Goal: Task Accomplishment & Management: Use online tool/utility

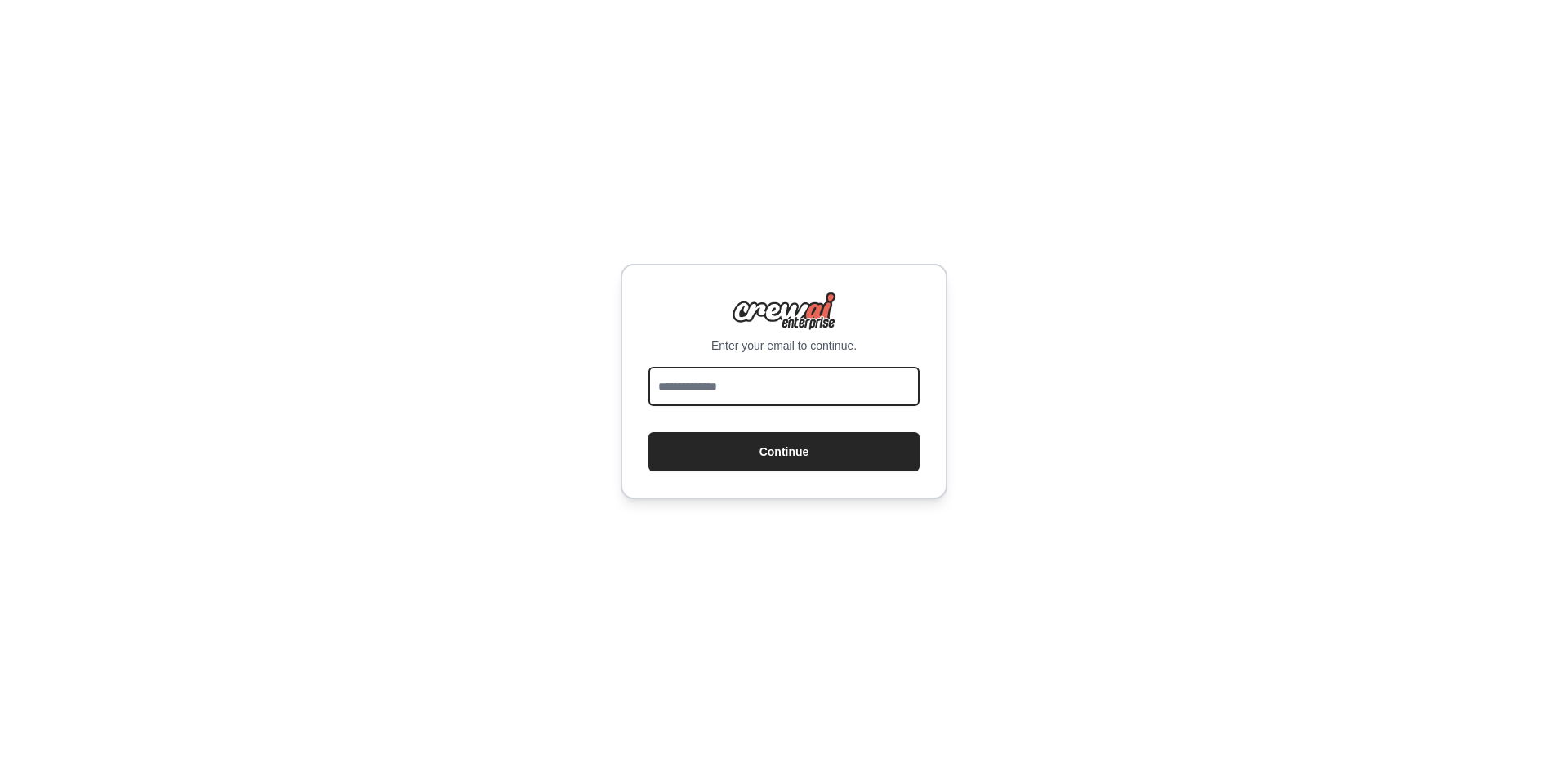
click at [688, 375] on input "email" at bounding box center [783, 386] width 271 height 39
type input "**********"
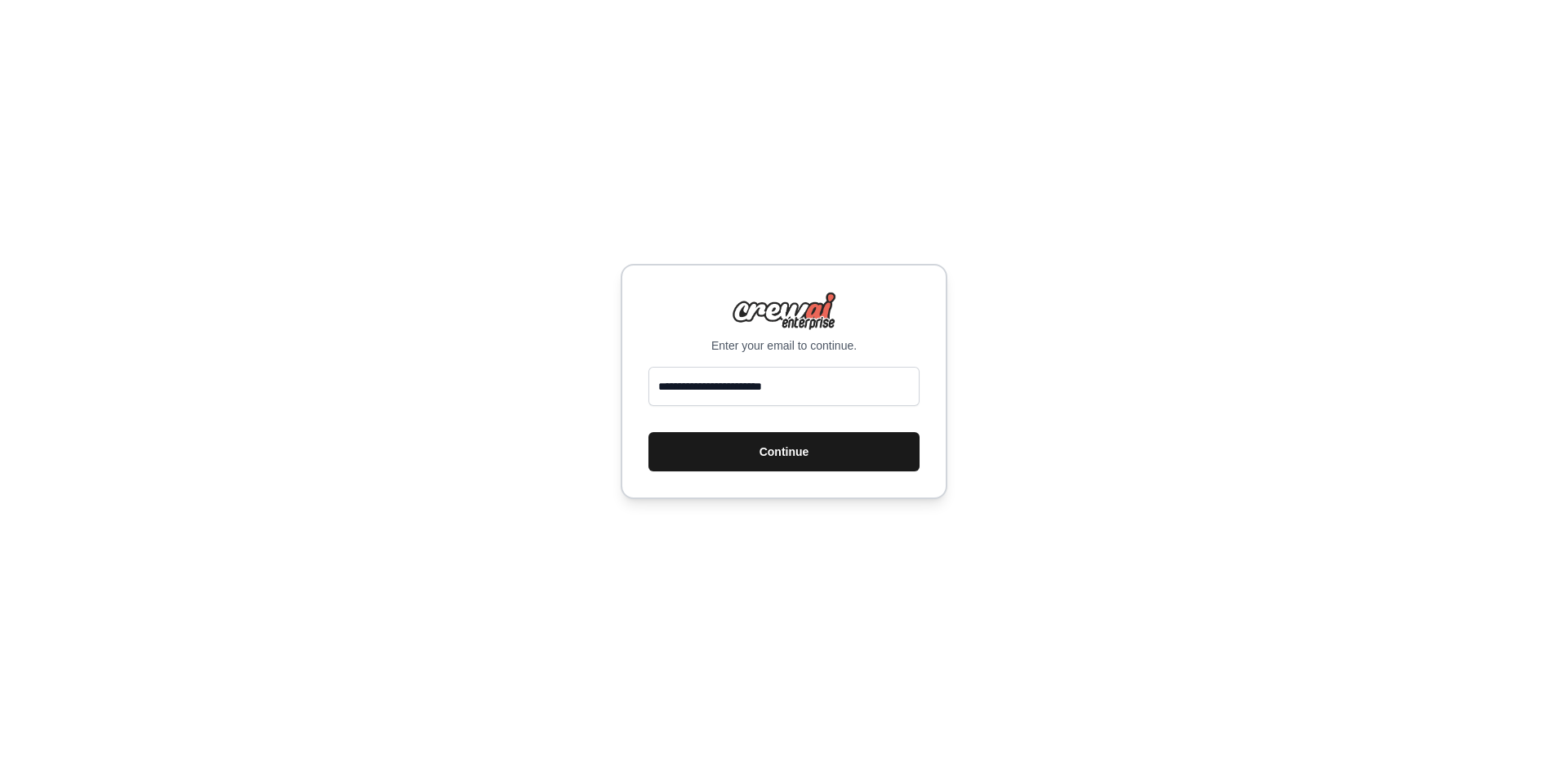
click at [729, 454] on button "Continue" at bounding box center [783, 452] width 271 height 39
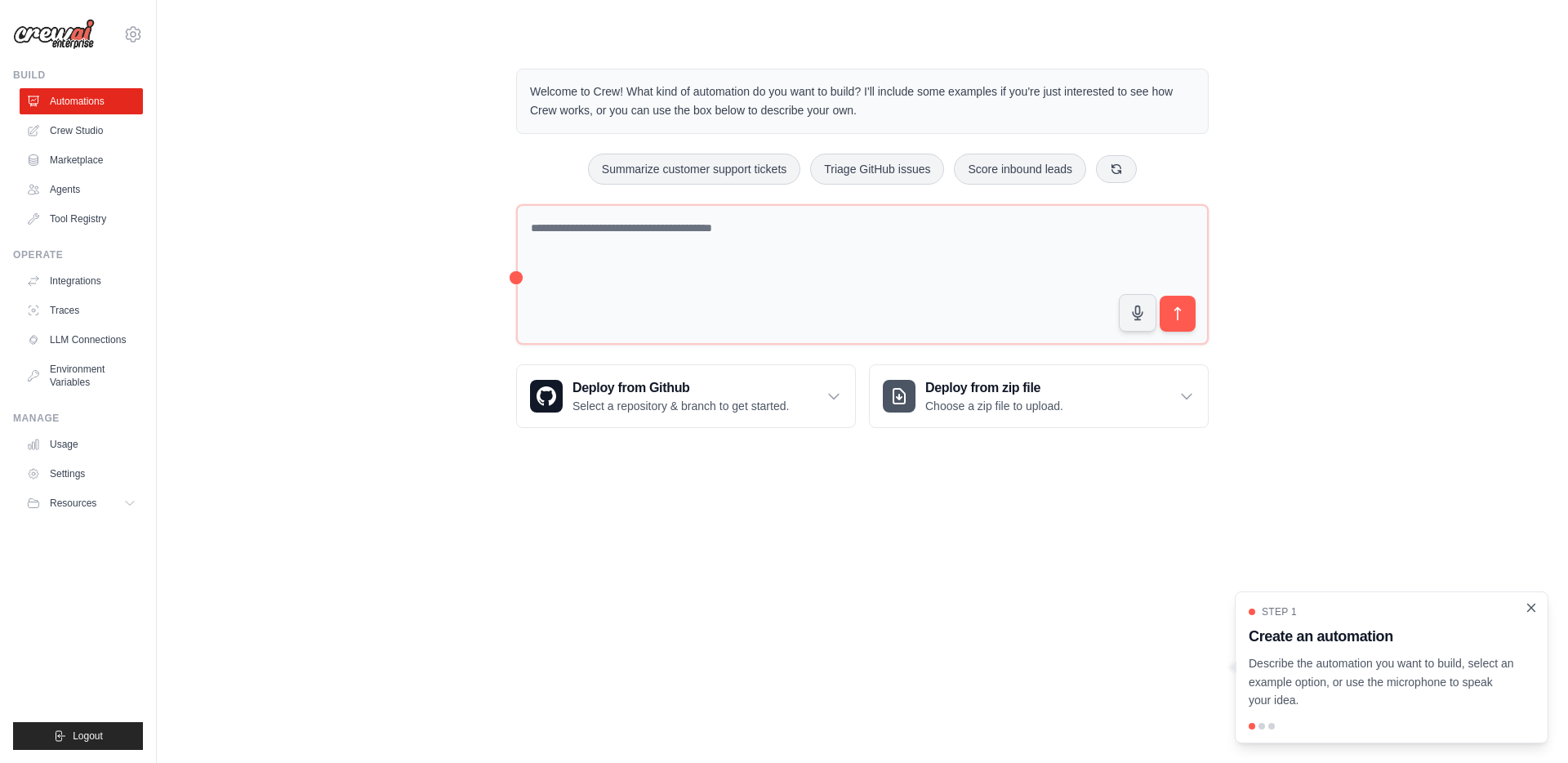
click at [1533, 606] on icon "Close walkthrough" at bounding box center [1531, 607] width 7 height 7
click at [346, 356] on div "Welcome to Crew! What kind of automation do you want to build? I'll include som…" at bounding box center [863, 248] width 1359 height 411
click at [81, 187] on link "Agents" at bounding box center [83, 189] width 123 height 26
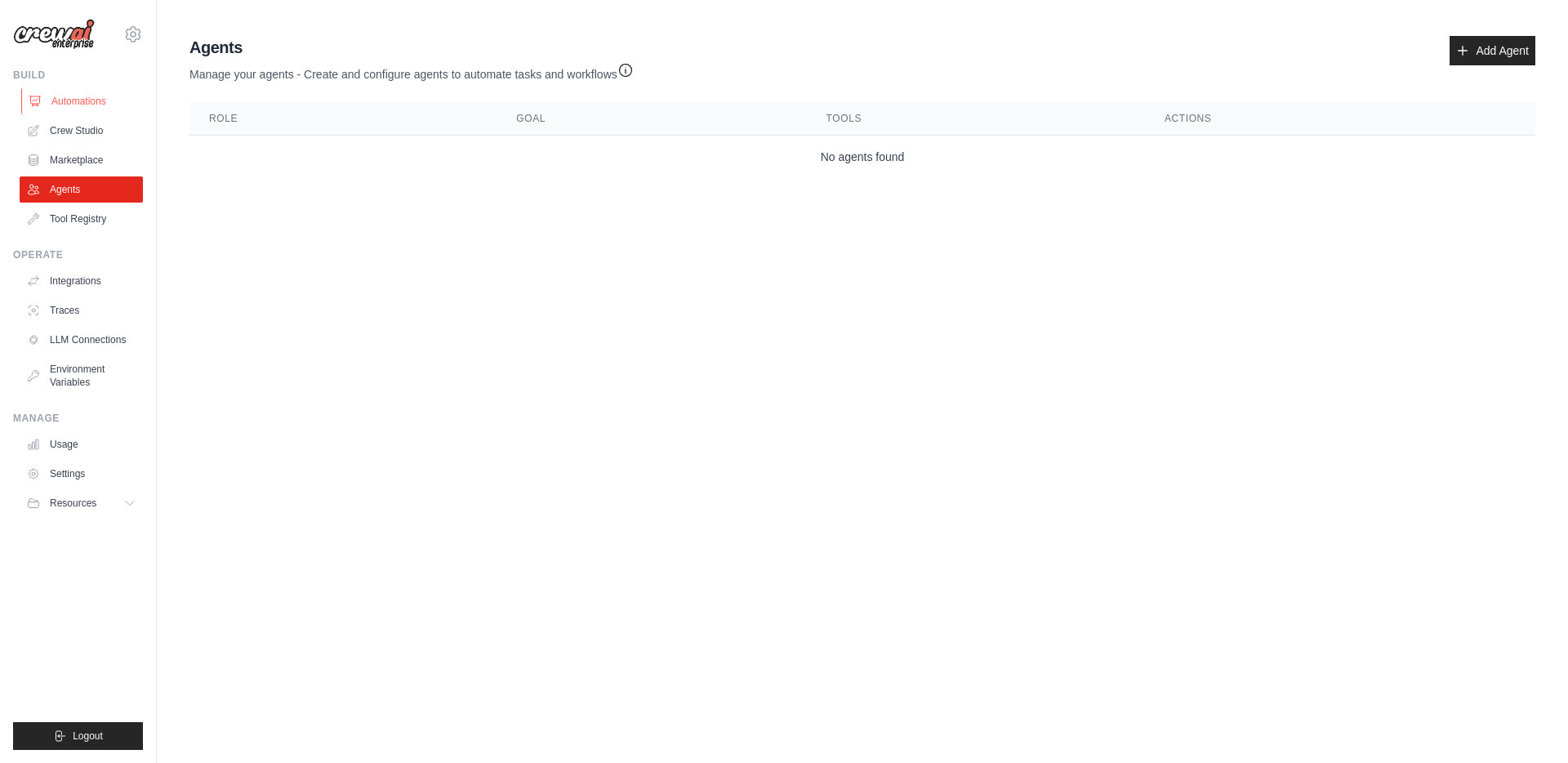
click at [80, 99] on link "Automations" at bounding box center [83, 101] width 123 height 26
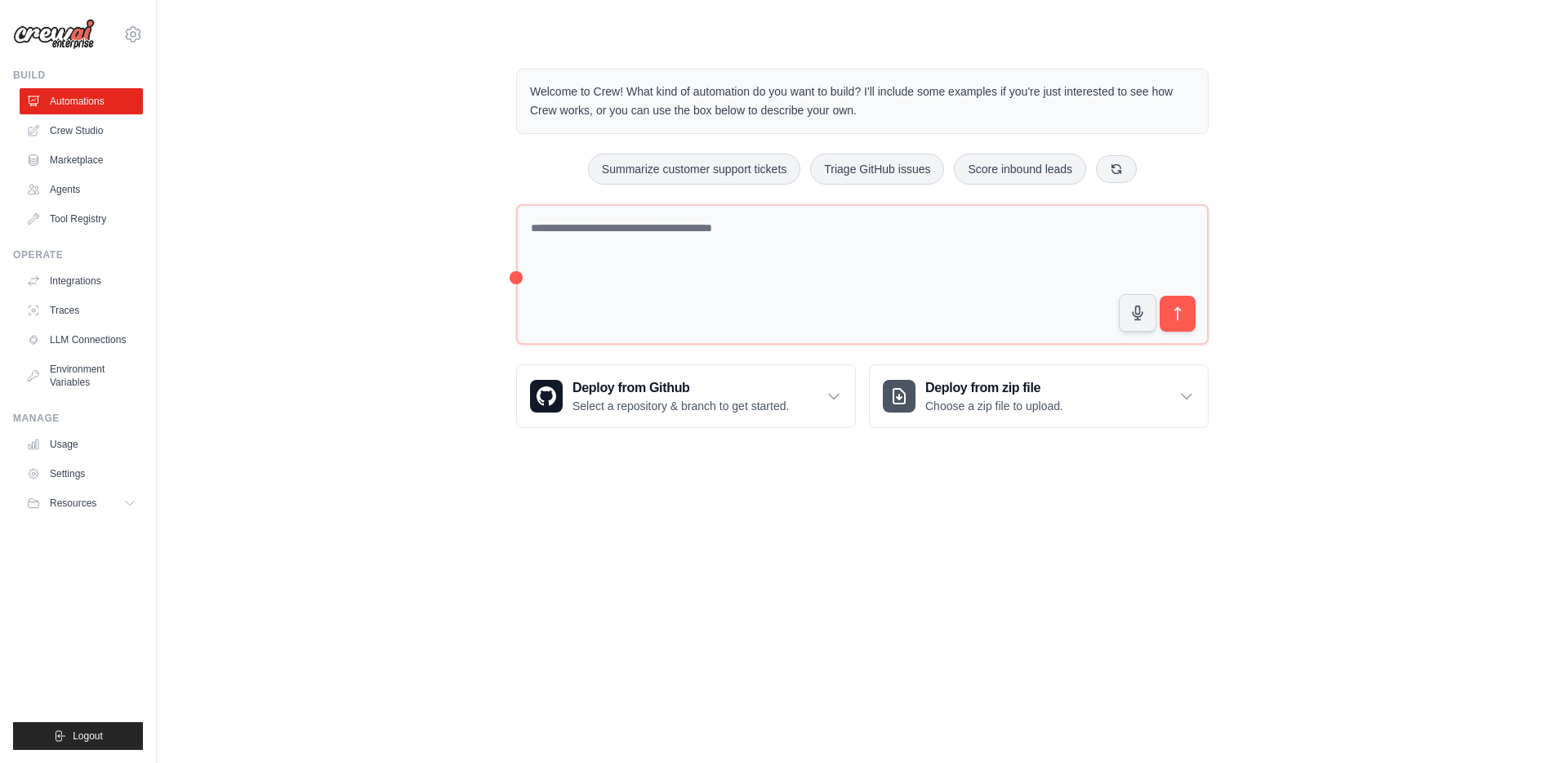
click at [673, 593] on body "kaycee.meyer@docusign.com Settings Build Automations Crew Studio" at bounding box center [784, 381] width 1568 height 763
click at [141, 34] on icon at bounding box center [133, 34] width 20 height 20
click at [136, 34] on icon at bounding box center [132, 34] width 4 height 4
click at [78, 284] on link "Integrations" at bounding box center [83, 281] width 123 height 26
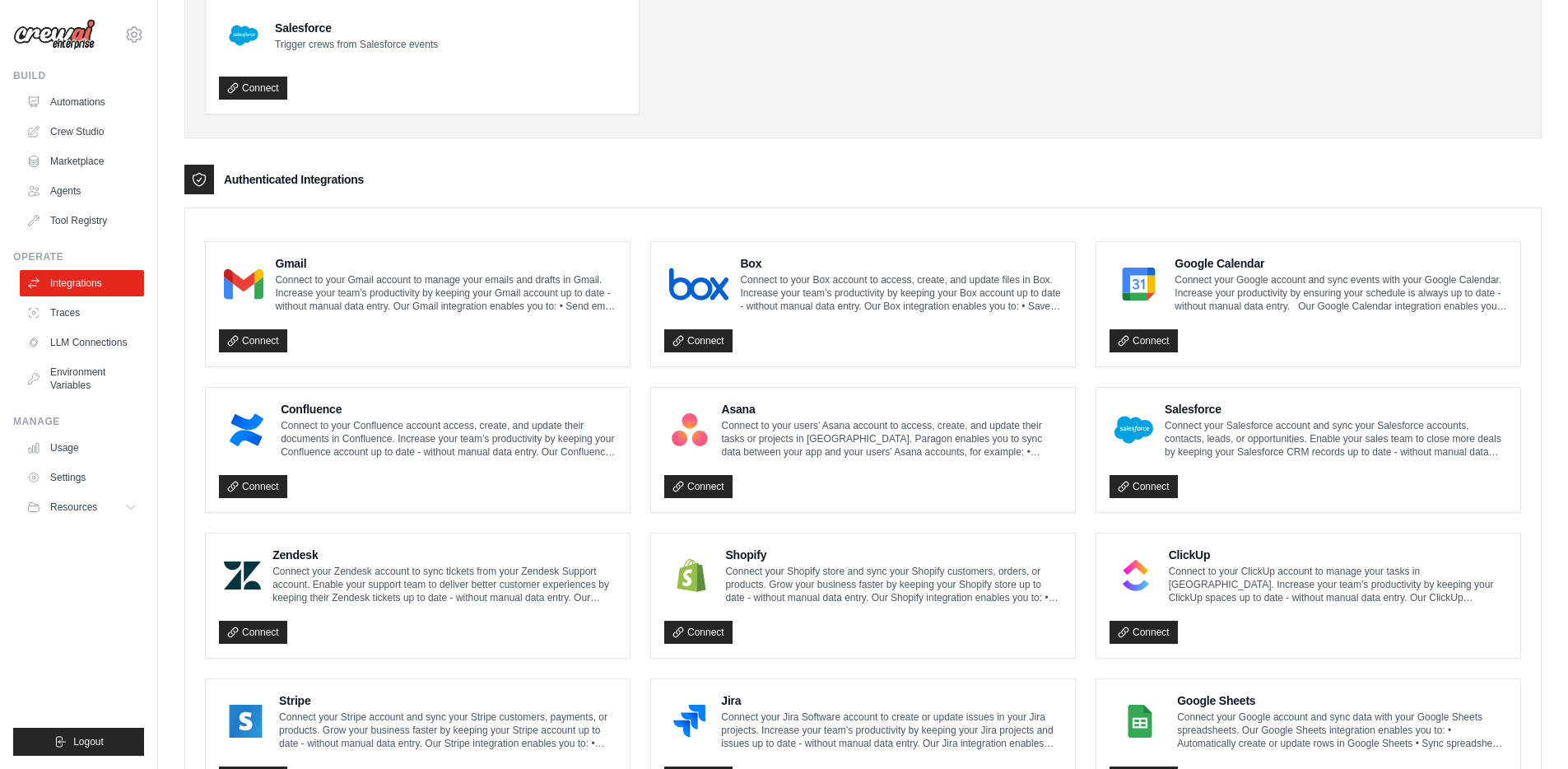
scroll to position [196, 0]
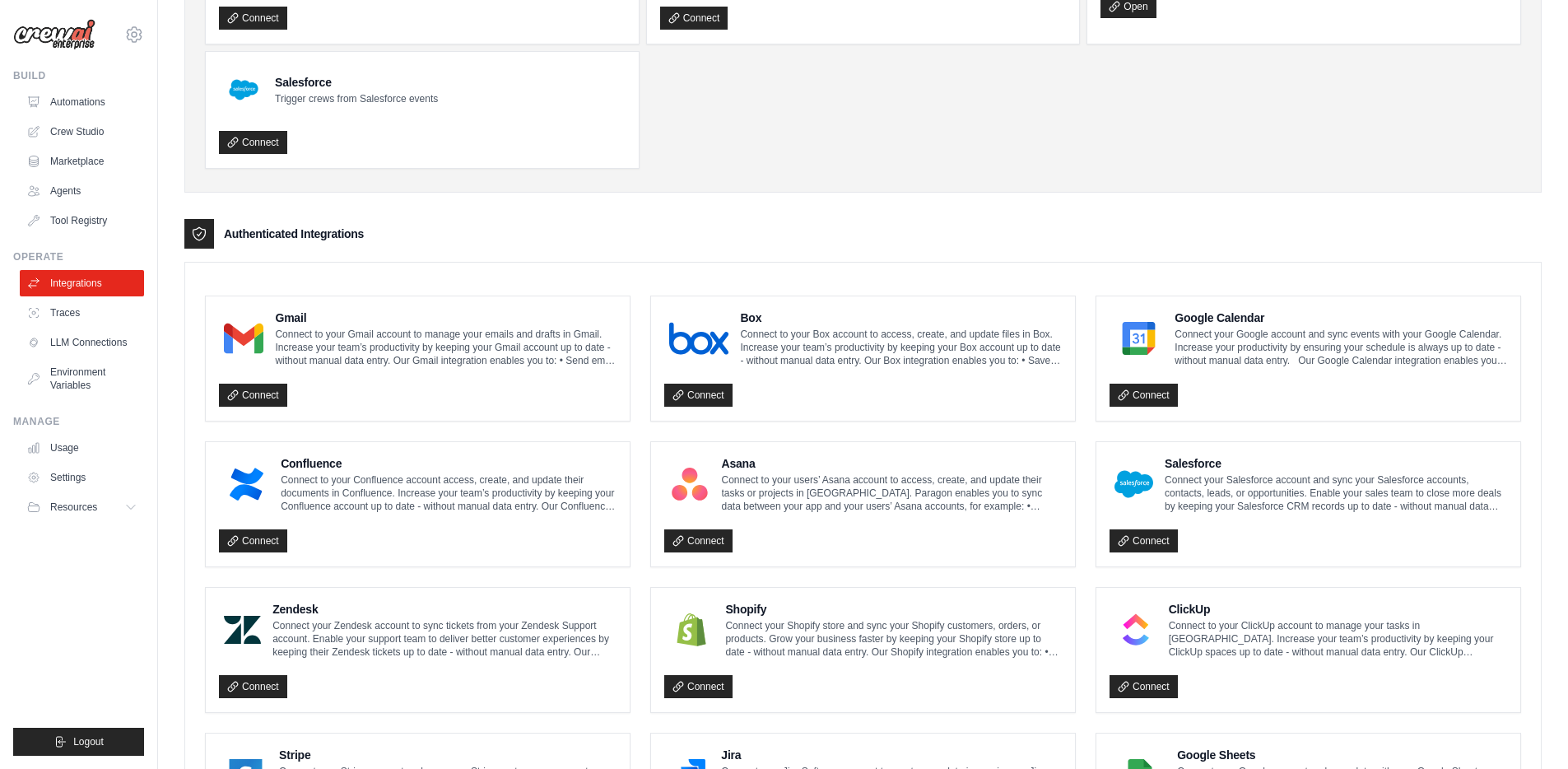
click at [861, 259] on enterprise-integrations\a "Authenticated Integrations Gmail Connect to your Gmail account to manage your e…" at bounding box center [863, 764] width 1357 height 1091
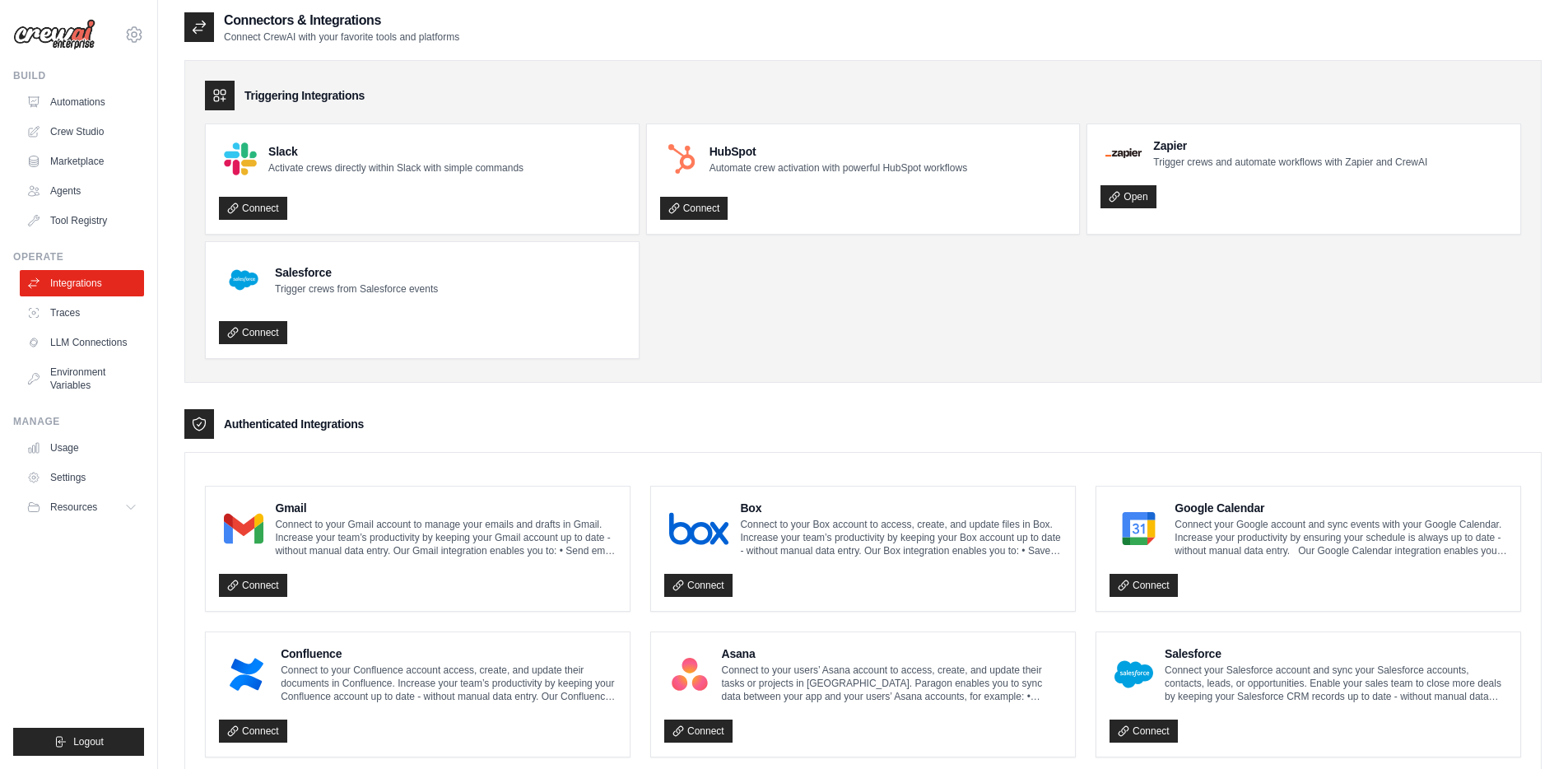
scroll to position [0, 0]
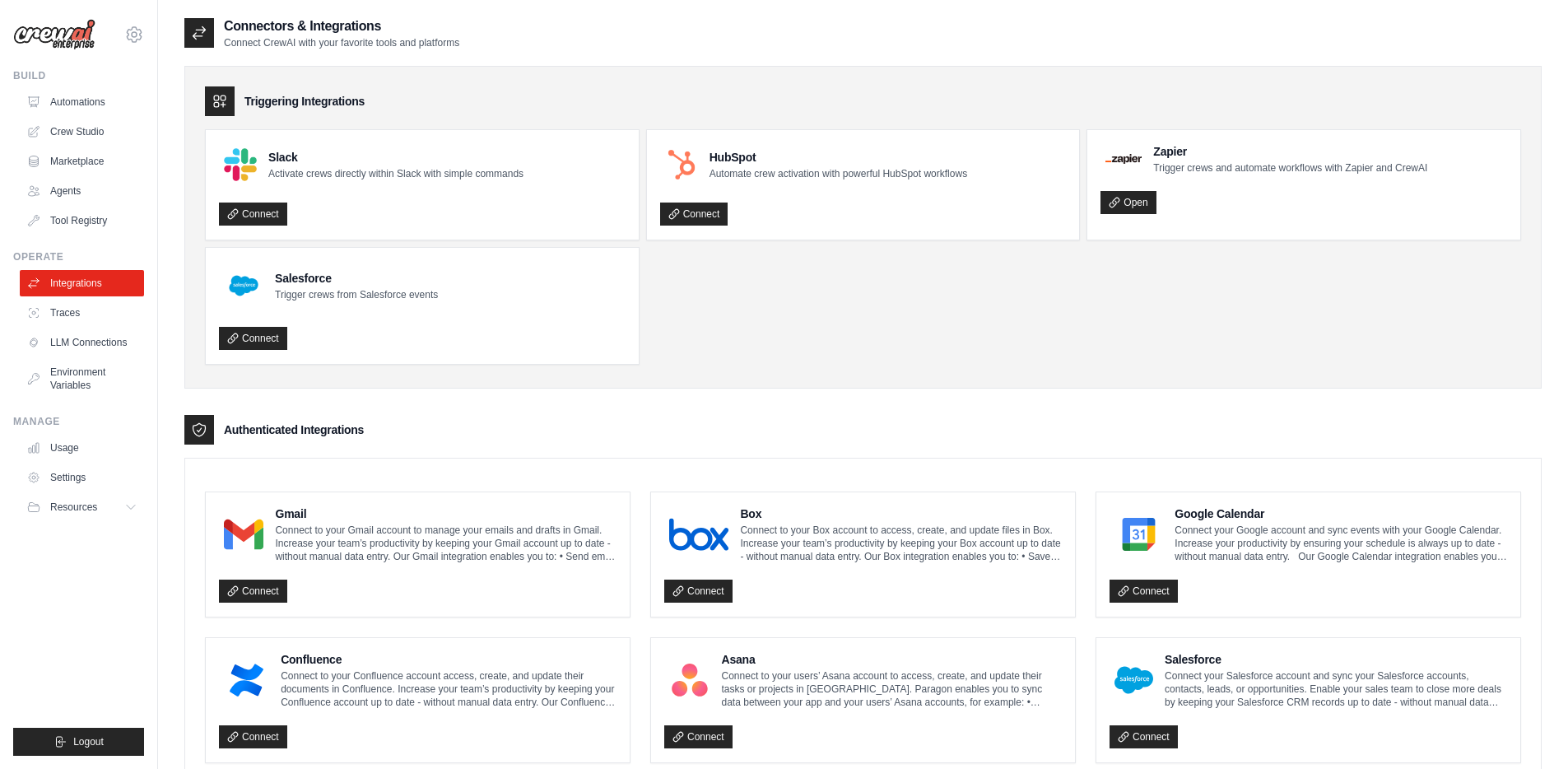
click at [768, 348] on ul "Slack Activate crews directly within Slack with simple commands Connect HubSpot…" at bounding box center [862, 246] width 1317 height 235
click at [62, 97] on link "Automations" at bounding box center [84, 102] width 124 height 26
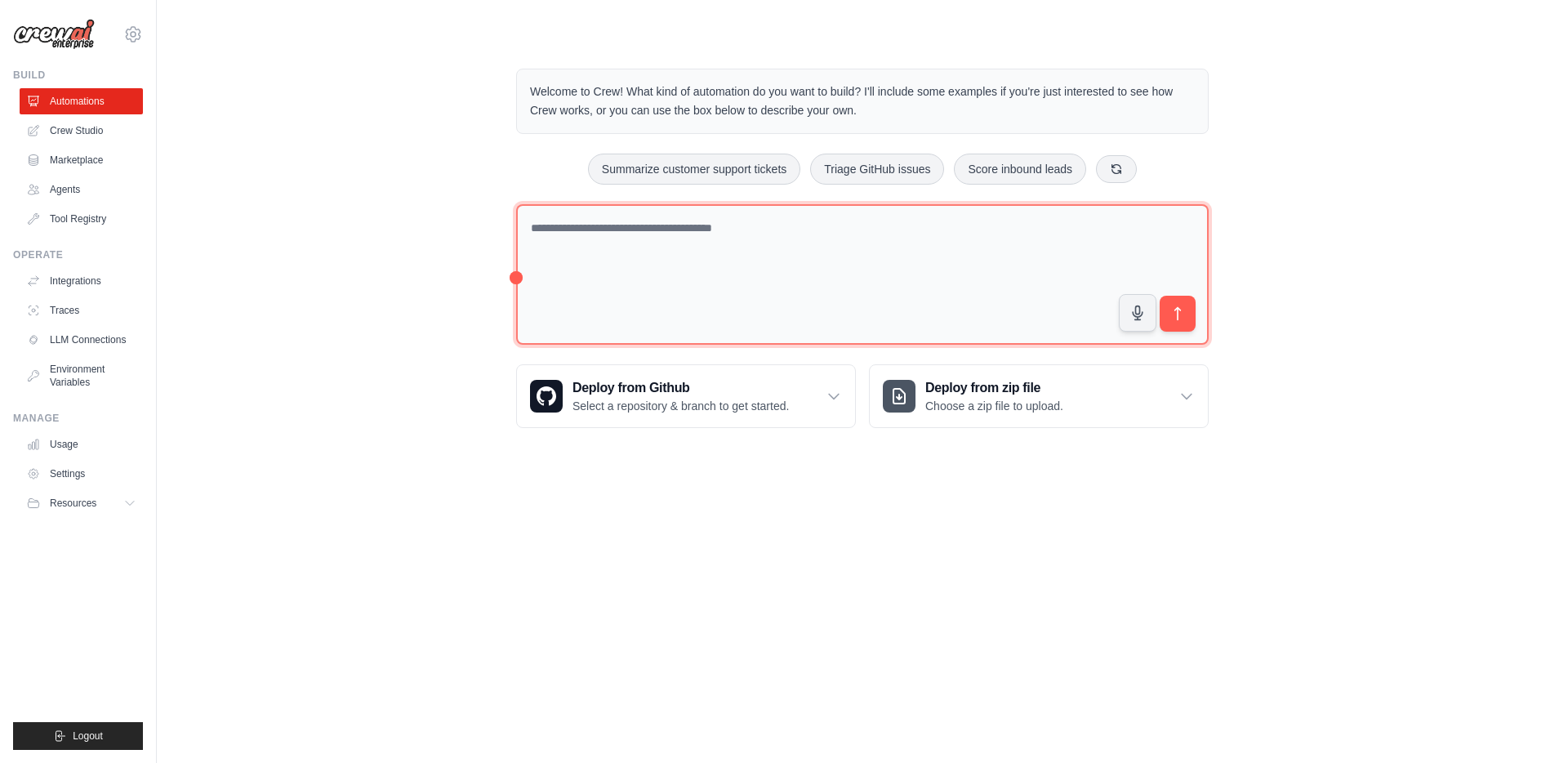
click at [572, 275] on textarea at bounding box center [862, 275] width 693 height 141
